Goal: Task Accomplishment & Management: Complete application form

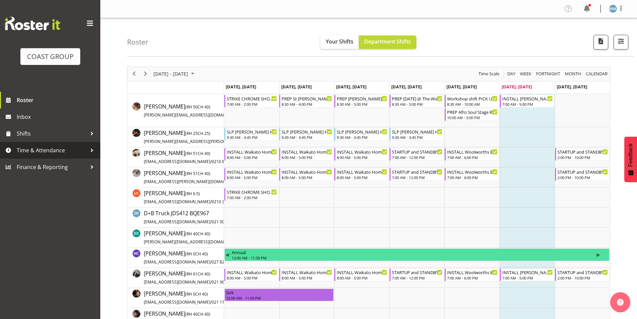
click at [44, 148] on span "Time & Attendance" at bounding box center [52, 150] width 70 height 10
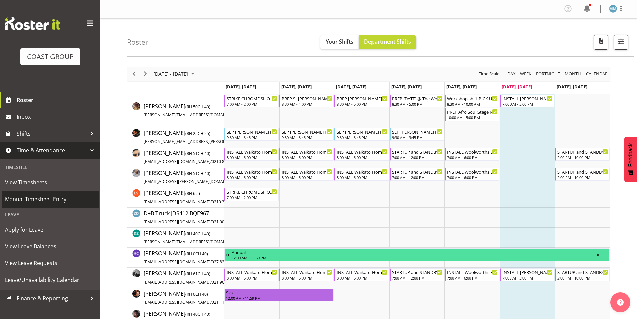
click at [52, 197] on span "Manual Timesheet Entry" at bounding box center [50, 199] width 90 height 10
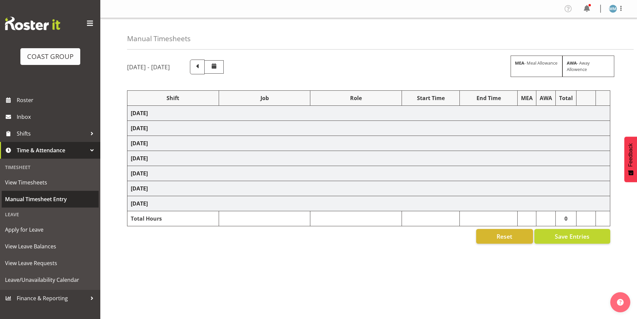
select select "77479"
select select "10164"
select select "82207"
select select "10675"
select select "77479"
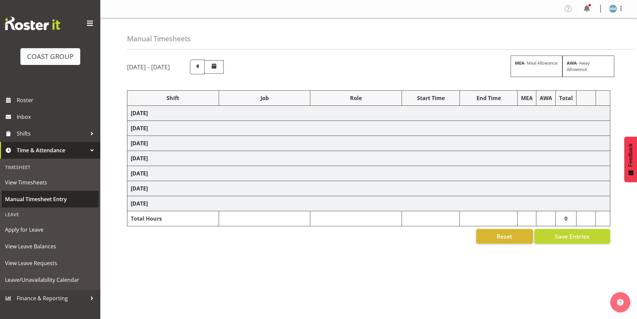
select select "10164"
select select "76891"
select select "10126"
select select "80361"
select select "10501"
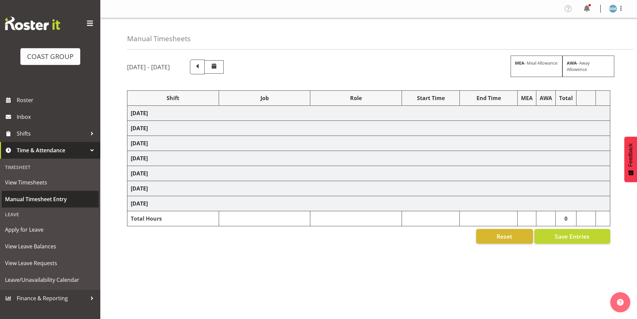
select select "82207"
select select "10675"
select select "80361"
select select "10501"
select select "80361"
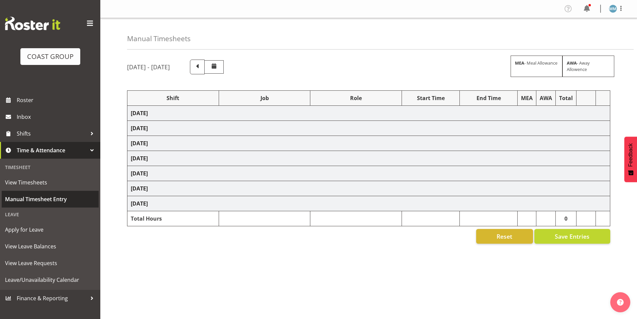
select select "10501"
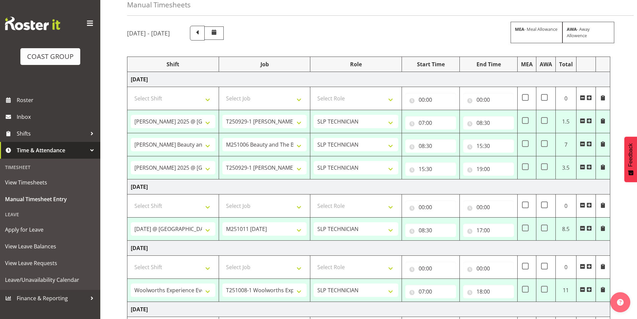
scroll to position [67, 0]
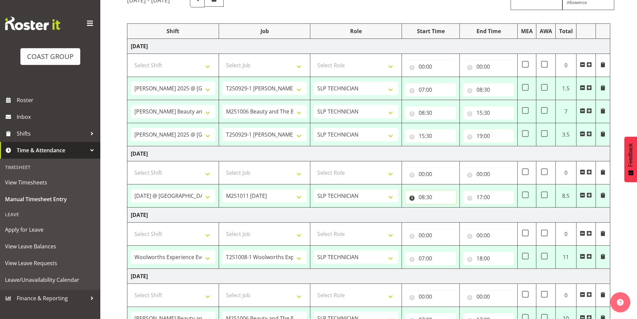
click at [423, 196] on input "08:30" at bounding box center [430, 196] width 51 height 13
click at [446, 215] on select "00 01 02 03 04 05 06 07 08 09 10 11 12 13 14 15 16 17 18 19 20 21 22 23" at bounding box center [450, 214] width 15 height 13
select select "7"
click at [443, 208] on select "00 01 02 03 04 05 06 07 08 09 10 11 12 13 14 15 16 17 18 19 20 21 22 23" at bounding box center [450, 214] width 15 height 13
type input "07:30"
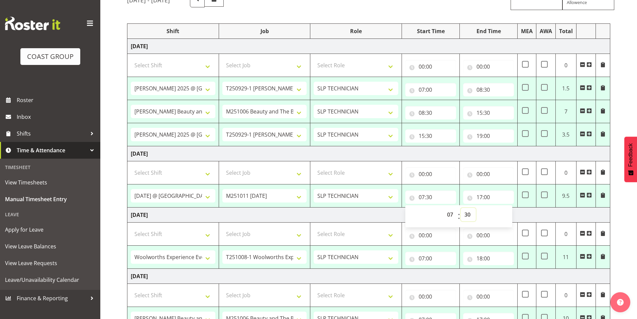
drag, startPoint x: 465, startPoint y: 217, endPoint x: 467, endPoint y: 210, distance: 7.3
click at [465, 217] on select "00 01 02 03 04 05 06 07 08 09 10 11 12 13 14 15 16 17 18 19 20 21 22 23 24 25 2…" at bounding box center [468, 214] width 15 height 13
select select "0"
click at [461, 208] on select "00 01 02 03 04 05 06 07 08 09 10 11 12 13 14 15 16 17 18 19 20 21 22 23 24 25 2…" at bounding box center [468, 214] width 15 height 13
type input "07:00"
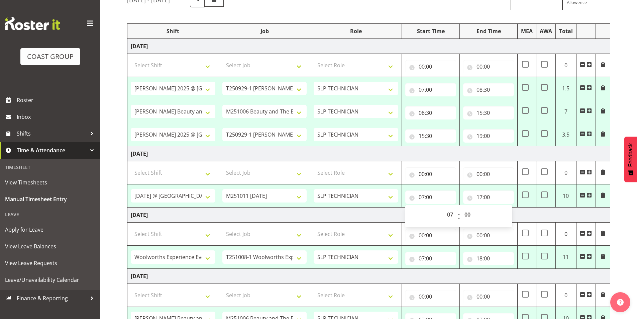
click at [430, 150] on td "[DATE]" at bounding box center [368, 153] width 483 height 15
click at [481, 199] on input "17:00" at bounding box center [488, 196] width 51 height 13
click at [507, 214] on select "00 01 02 03 04 05 06 07 08 09 10 11 12 13 14 15 16 17 18 19 20 21 22 23" at bounding box center [508, 214] width 15 height 13
select select "18"
click at [501, 208] on select "00 01 02 03 04 05 06 07 08 09 10 11 12 13 14 15 16 17 18 19 20 21 22 23" at bounding box center [508, 214] width 15 height 13
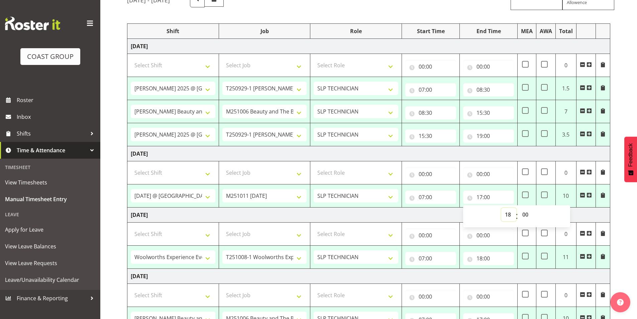
type input "18:00"
click at [387, 213] on td "[DATE]" at bounding box center [368, 214] width 483 height 15
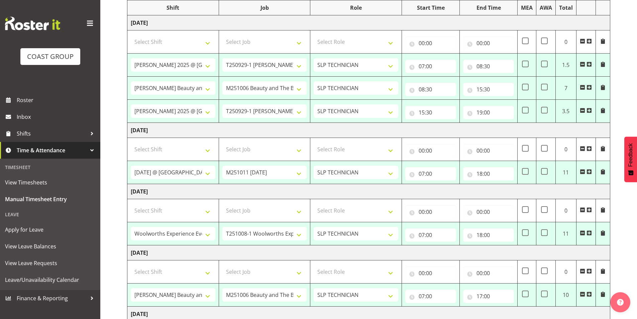
scroll to position [100, 0]
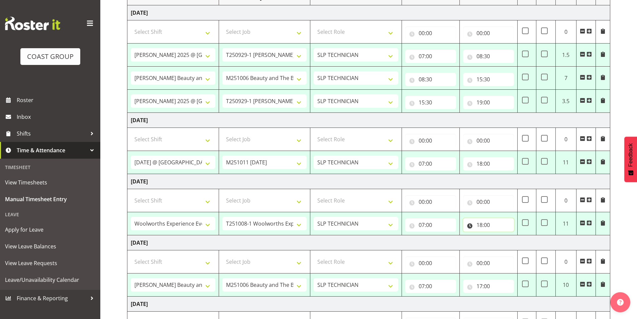
click at [478, 225] on input "18:00" at bounding box center [488, 224] width 51 height 13
click at [507, 241] on select "00 01 02 03 04 05 06 07 08 09 10 11 12 13 14 15 16 17 18 19 20 21 22 23" at bounding box center [508, 241] width 15 height 13
select select "15"
click at [501, 235] on select "00 01 02 03 04 05 06 07 08 09 10 11 12 13 14 15 16 17 18 19 20 21 22 23" at bounding box center [508, 241] width 15 height 13
type input "15:00"
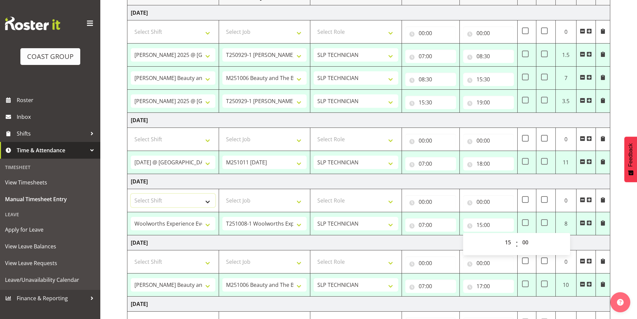
click at [201, 202] on select "Select Shift "Baradene Art Show 2025 @ [GEOGRAPHIC_DATA] on site @ TBC # Fielda…" at bounding box center [173, 200] width 85 height 13
select select "79537"
click at [131, 194] on select "Select Shift "Baradene Art Show 2025 @ [GEOGRAPHIC_DATA] on site @ TBC # Fielda…" at bounding box center [173, 200] width 85 height 13
click at [253, 197] on select "Select Job 1 Carlton Events 1 [PERSON_NAME][GEOGRAPHIC_DATA] 1 [PERSON_NAME][GE…" at bounding box center [264, 200] width 85 height 13
select select "10432"
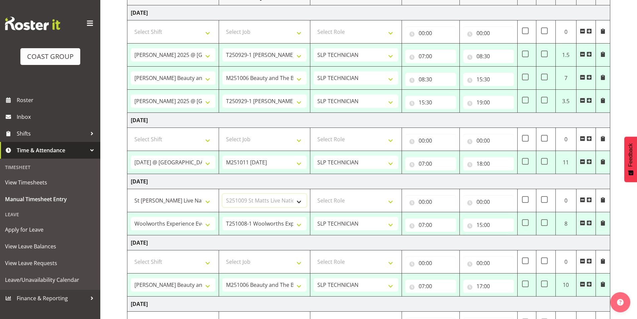
click at [222, 194] on select "Select Job 1 Carlton Events 1 [PERSON_NAME][GEOGRAPHIC_DATA] 1 [PERSON_NAME][GE…" at bounding box center [264, 200] width 85 height 13
click at [342, 199] on select "Select Role SLP TECHNICIAN" at bounding box center [356, 200] width 85 height 13
select select "123"
click at [314, 194] on select "Select Role SLP TECHNICIAN" at bounding box center [356, 200] width 85 height 13
click at [419, 200] on input "00:00" at bounding box center [430, 201] width 51 height 13
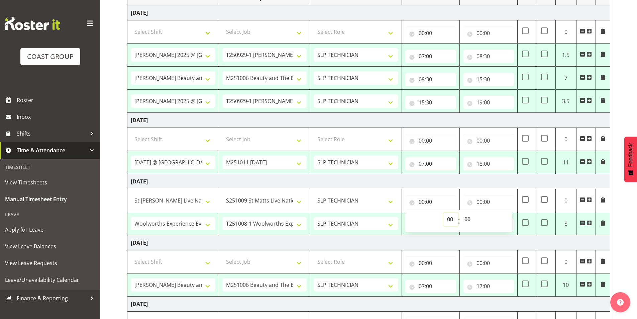
click at [447, 221] on select "00 01 02 03 04 05 06 07 08 09 10 11 12 13 14 15 16 17 18 19 20 21 22 23" at bounding box center [450, 218] width 15 height 13
select select "15"
click at [443, 212] on select "00 01 02 03 04 05 06 07 08 09 10 11 12 13 14 15 16 17 18 19 20 21 22 23" at bounding box center [450, 218] width 15 height 13
type input "15:00"
click at [481, 200] on input "00:00" at bounding box center [488, 201] width 51 height 13
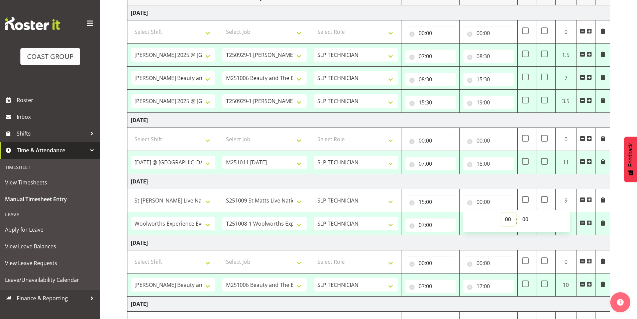
click at [504, 218] on select "00 01 02 03 04 05 06 07 08 09 10 11 12 13 14 15 16 17 18 19 20 21 22 23" at bounding box center [508, 218] width 15 height 13
select select "17"
click at [501, 212] on select "00 01 02 03 04 05 06 07 08 09 10 11 12 13 14 15 16 17 18 19 20 21 22 23" at bounding box center [508, 218] width 15 height 13
type input "17:00"
click at [450, 180] on td "[DATE]" at bounding box center [368, 181] width 483 height 15
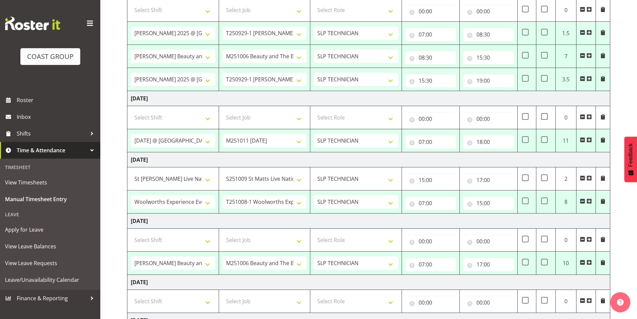
scroll to position [134, 0]
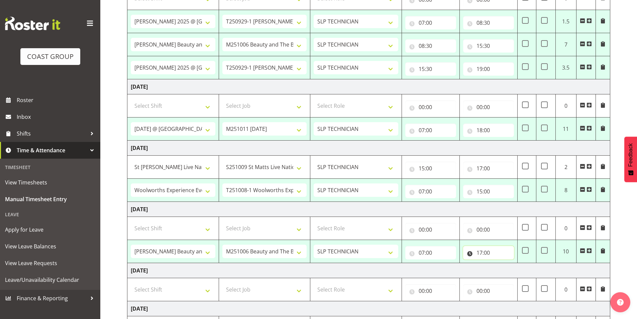
click at [480, 255] on input "17:00" at bounding box center [488, 252] width 51 height 13
click at [505, 271] on select "00 01 02 03 04 05 06 07 08 09 10 11 12 13 14 15 16 17 18 19 20 21 22 23" at bounding box center [508, 269] width 15 height 13
select select "16"
click at [501, 263] on select "00 01 02 03 04 05 06 07 08 09 10 11 12 13 14 15 16 17 18 19 20 21 22 23" at bounding box center [508, 269] width 15 height 13
type input "16:00"
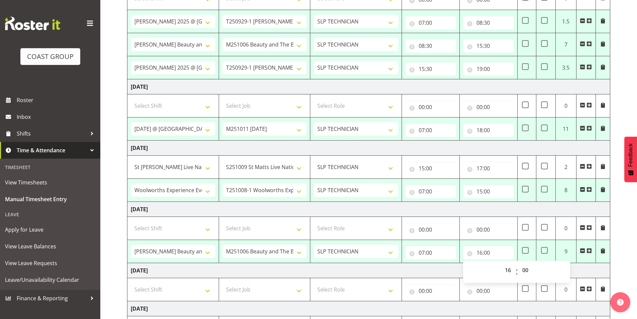
click at [450, 207] on td "[DATE]" at bounding box center [368, 209] width 483 height 15
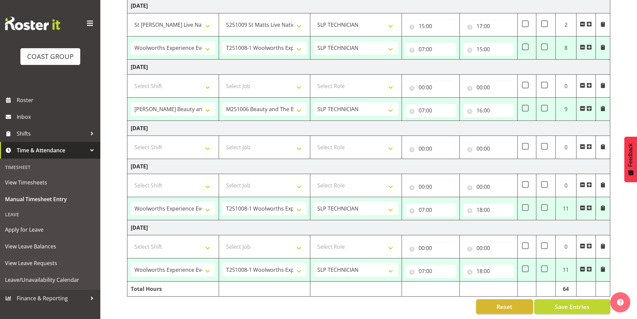
scroll to position [281, 0]
click at [577, 302] on span "Save Entries" at bounding box center [572, 306] width 35 height 9
select select "77479"
select select "10164"
type input "07:00"
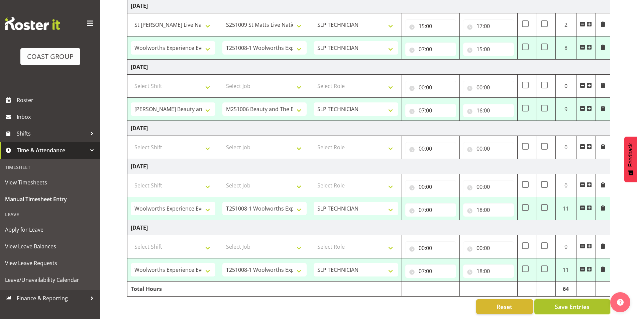
type input "08:30"
select select "82207"
select select "10675"
type input "08:30"
type input "15:30"
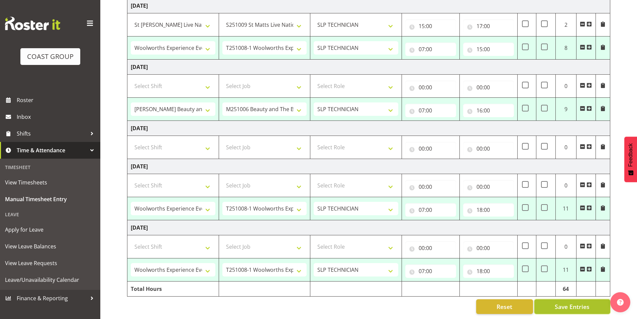
select select "77479"
select select "10164"
type input "15:30"
type input "19:00"
select select "76891"
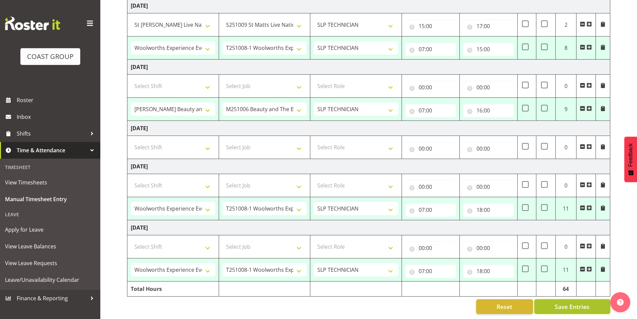
select select "10126"
type input "07:00"
type input "18:00"
select select "82207"
select select "10675"
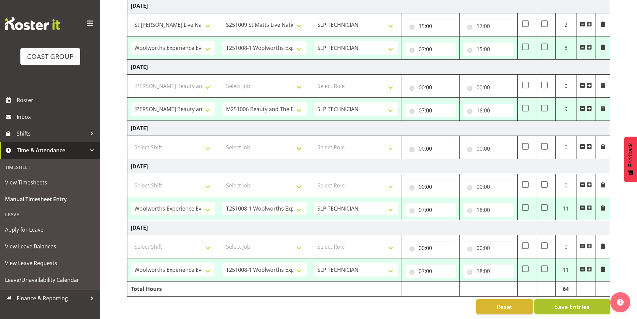
type input "07:00"
type input "16:00"
select select "80361"
select select "10501"
type input "07:00"
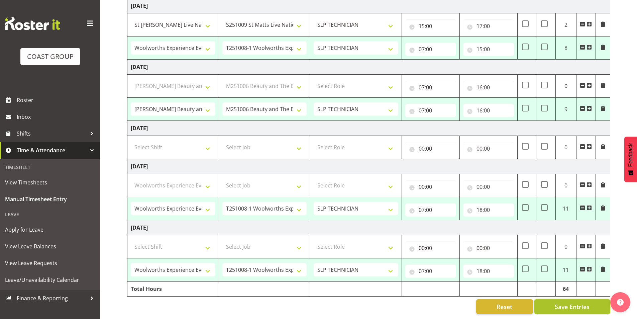
type input "15:00"
select select "80361"
select select "10501"
type input "07:00"
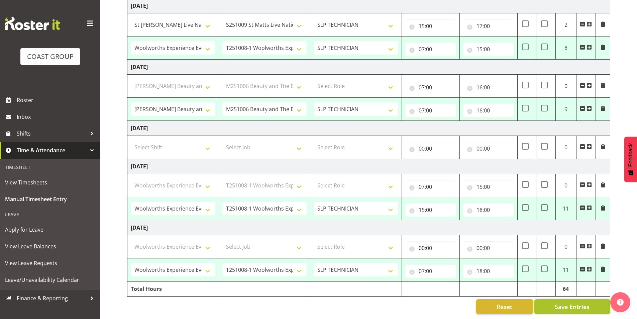
type input "18:00"
